Goal: Information Seeking & Learning: Learn about a topic

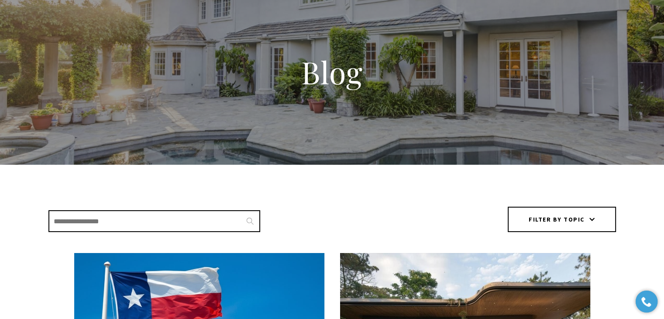
scroll to position [53, 0]
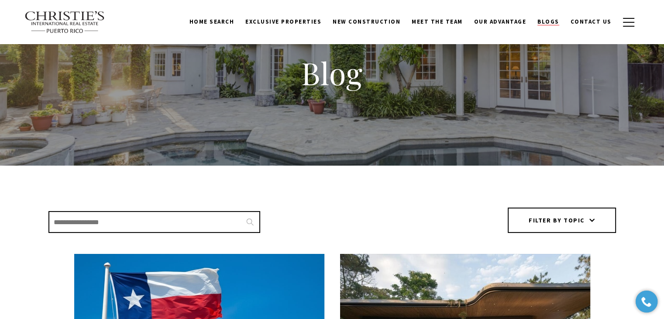
click at [548, 19] on span "Blogs" at bounding box center [549, 21] width 22 height 7
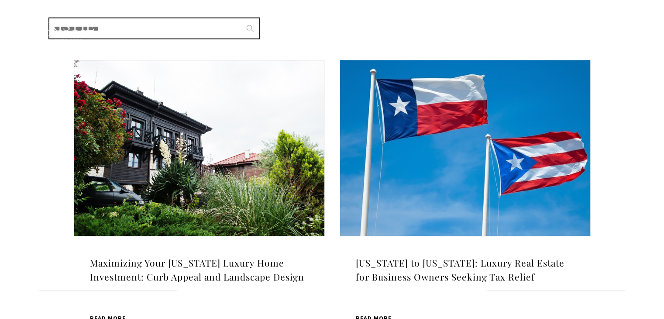
scroll to position [262, 0]
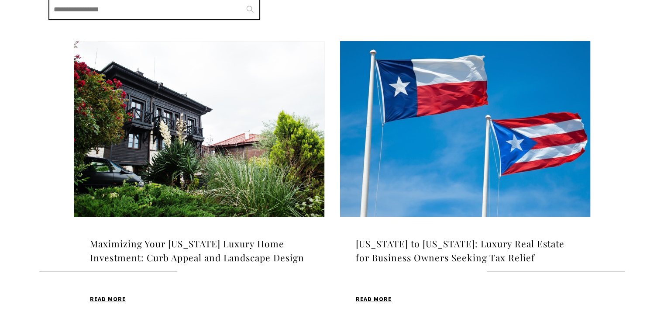
click at [202, 127] on img at bounding box center [199, 129] width 250 height 176
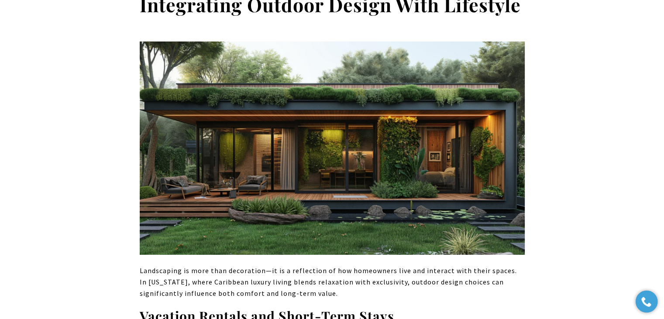
scroll to position [3187, 0]
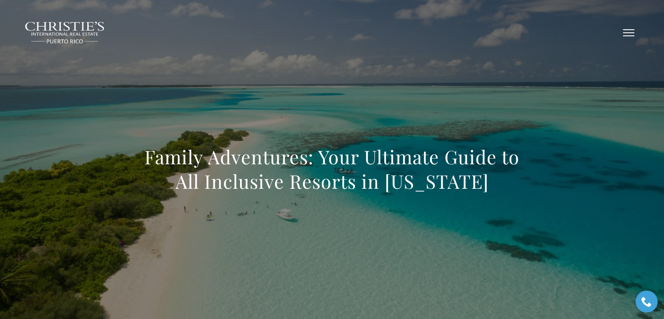
click at [626, 28] on button "button" at bounding box center [628, 32] width 23 height 25
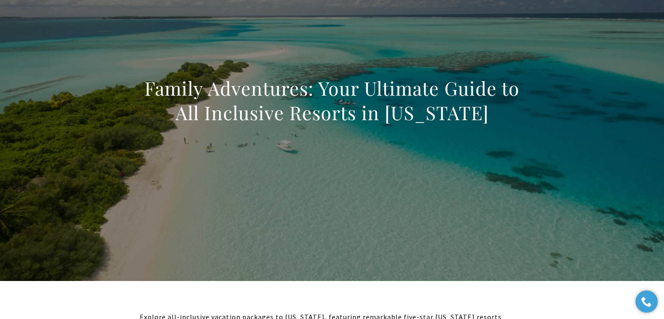
scroll to position [44, 0]
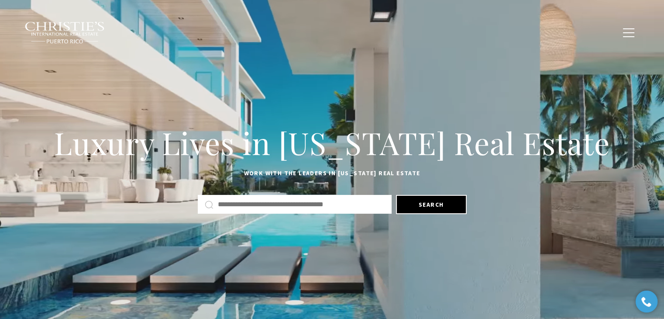
click at [281, 30] on span "Exclusive Properties" at bounding box center [283, 31] width 76 height 7
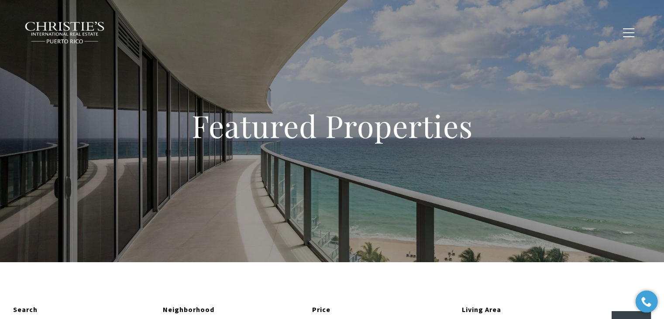
type input "**********"
type input "*********"
click at [545, 30] on span "Blogs" at bounding box center [549, 31] width 22 height 7
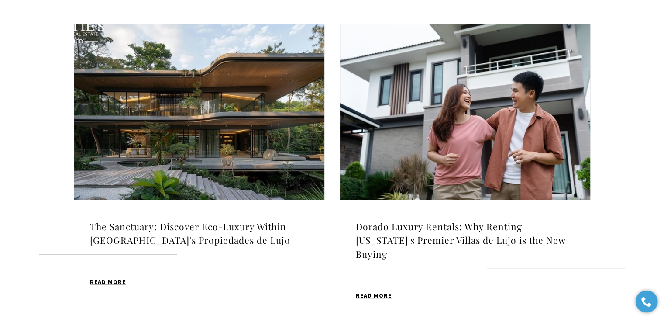
scroll to position [568, 0]
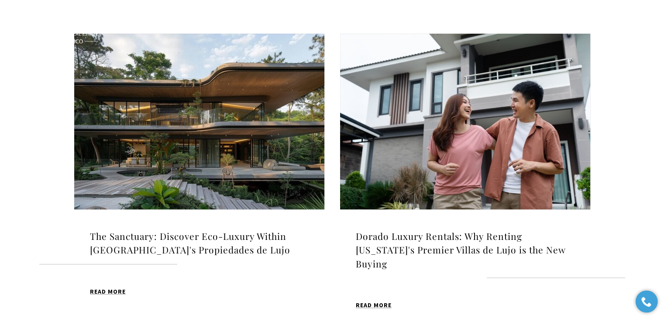
click at [447, 96] on img at bounding box center [465, 122] width 250 height 176
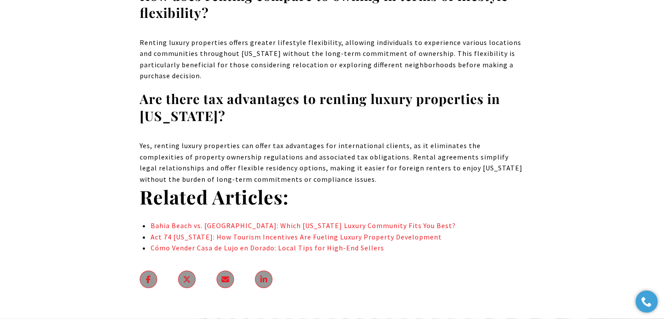
scroll to position [7246, 0]
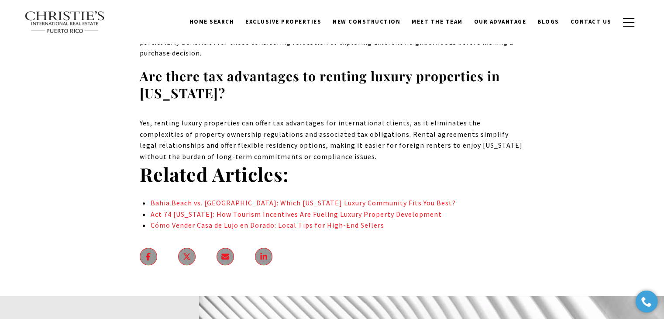
drag, startPoint x: 442, startPoint y: 108, endPoint x: 143, endPoint y: 88, distance: 299.8
copy ul "Bahia Beach vs. Dorado Beach: Which Puerto Rico Luxury Community Fits You Best?…"
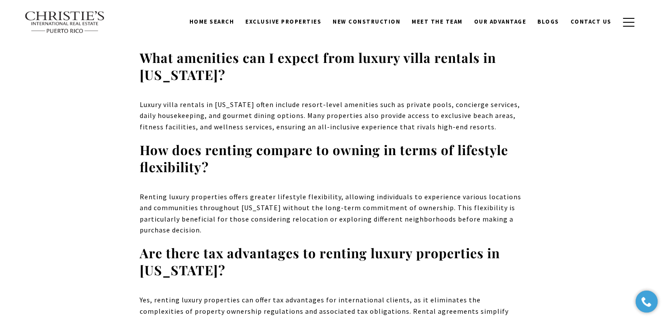
scroll to position [7072, 0]
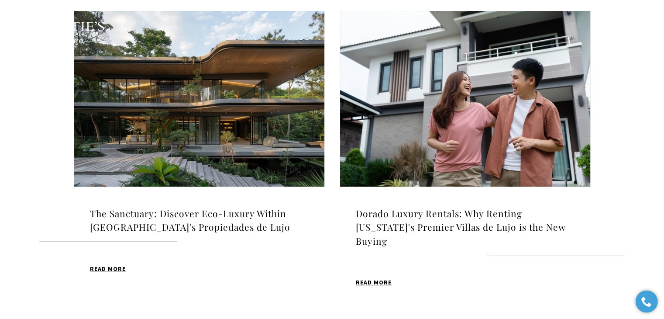
scroll to position [568, 0]
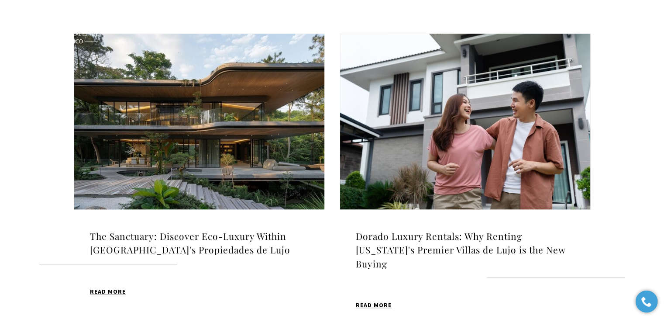
click at [424, 123] on img at bounding box center [465, 122] width 250 height 176
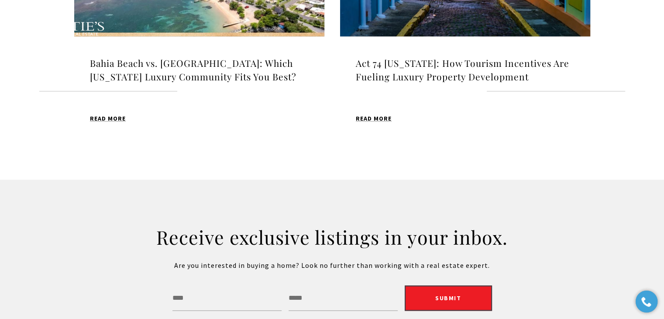
scroll to position [1041, 0]
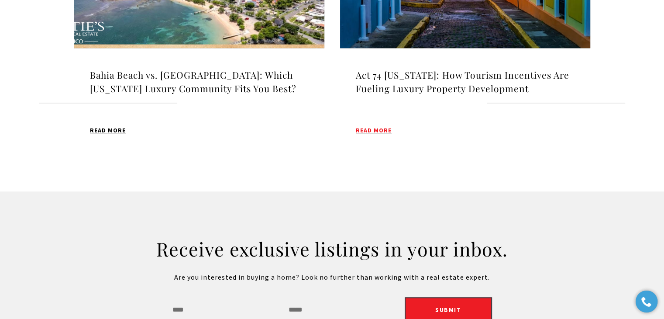
click at [374, 127] on span "Read MORE" at bounding box center [374, 130] width 36 height 6
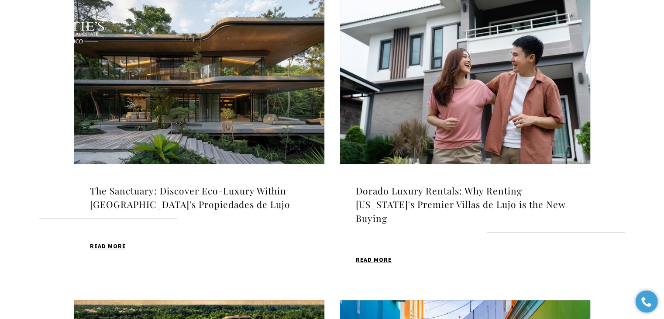
scroll to position [611, 0]
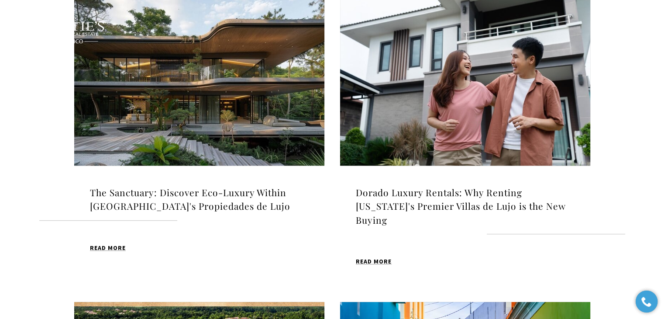
click at [202, 101] on img at bounding box center [199, 78] width 250 height 176
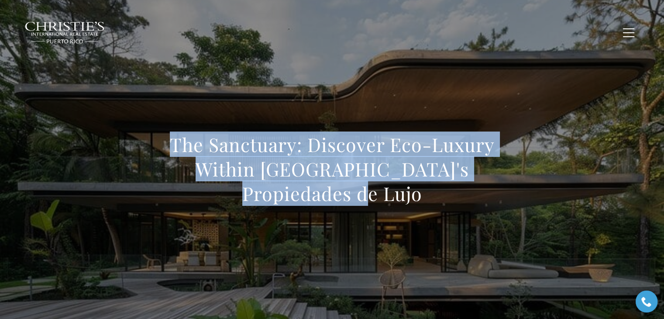
drag, startPoint x: 518, startPoint y: 190, endPoint x: 143, endPoint y: 158, distance: 376.1
click at [143, 158] on h1 "The Sanctuary: Discover Eco-Luxury Within [GEOGRAPHIC_DATA]'s Propiedades de Lu…" at bounding box center [332, 168] width 385 height 73
copy h1 "The Sanctuary: Discover Eco-Luxury Within [GEOGRAPHIC_DATA]'s Propiedades de Lu…"
click at [441, 114] on div "The Sanctuary: Discover Eco-Luxury Within [GEOGRAPHIC_DATA]'s Propiedades de Lu…" at bounding box center [332, 175] width 611 height 262
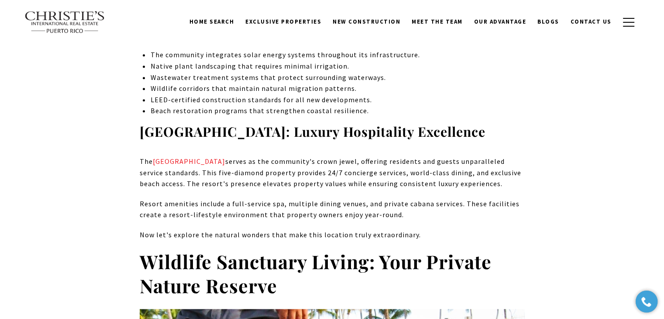
scroll to position [830, 0]
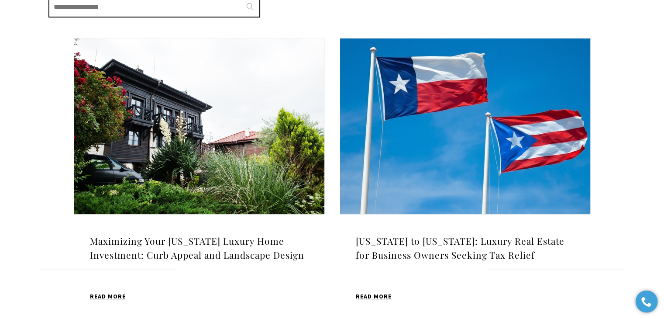
scroll to position [262, 0]
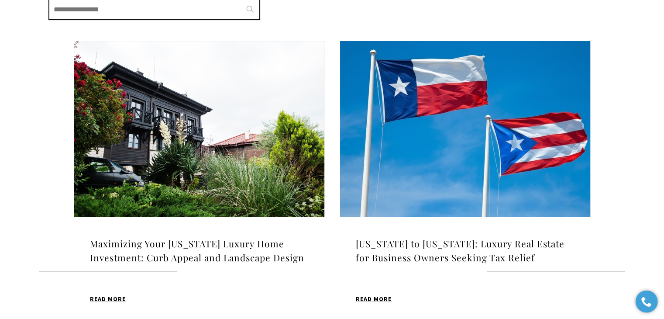
click at [210, 131] on img at bounding box center [199, 129] width 250 height 176
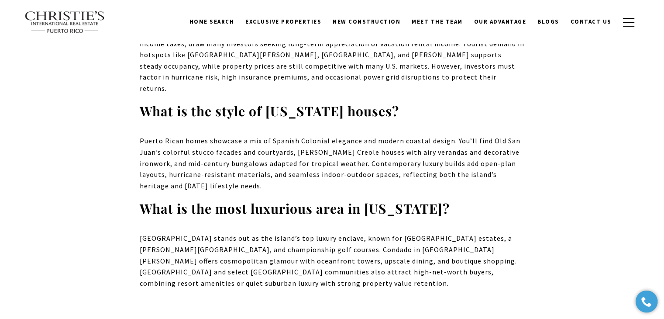
scroll to position [3799, 0]
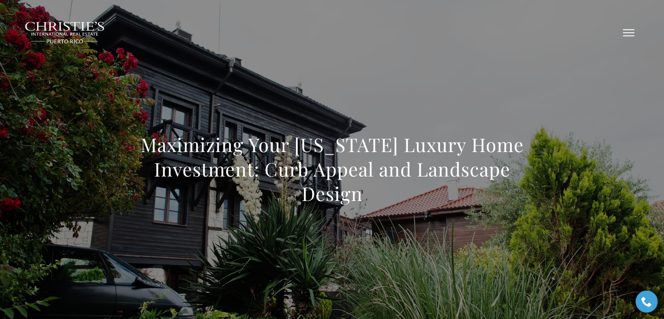
click at [624, 31] on button "button" at bounding box center [628, 32] width 23 height 25
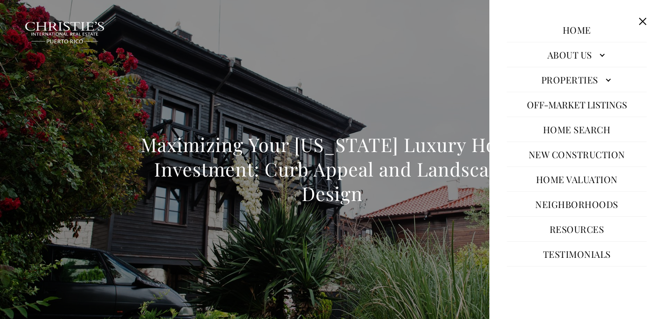
click at [399, 76] on div "Maximizing Your Puerto Rico Luxury Home Investment: Curb Appeal and Landscape D…" at bounding box center [332, 175] width 611 height 262
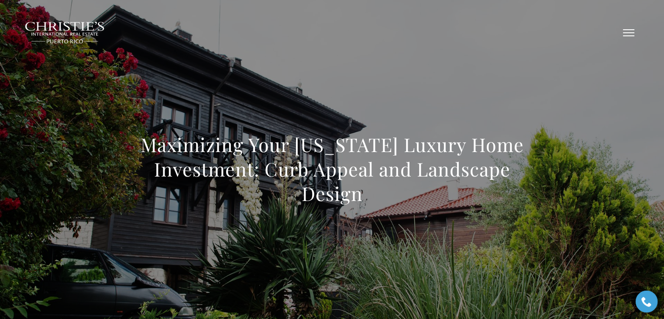
click at [632, 33] on button "button" at bounding box center [628, 32] width 23 height 25
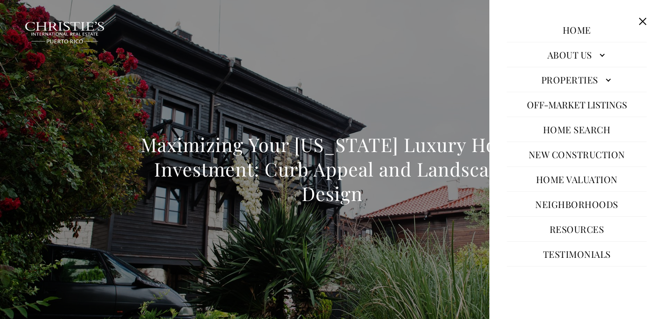
click at [409, 121] on div "Maximizing Your Puerto Rico Luxury Home Investment: Curb Appeal and Landscape D…" at bounding box center [332, 175] width 611 height 262
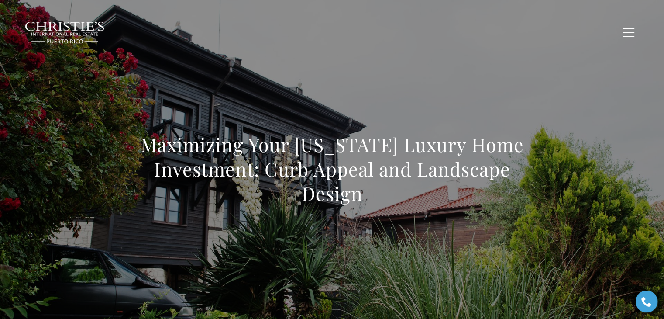
click at [309, 33] on span "Exclusive Properties" at bounding box center [283, 31] width 76 height 7
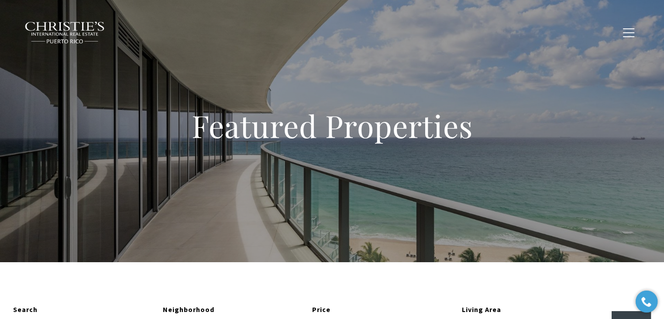
type input "**********"
type input "*********"
